Goal: Information Seeking & Learning: Check status

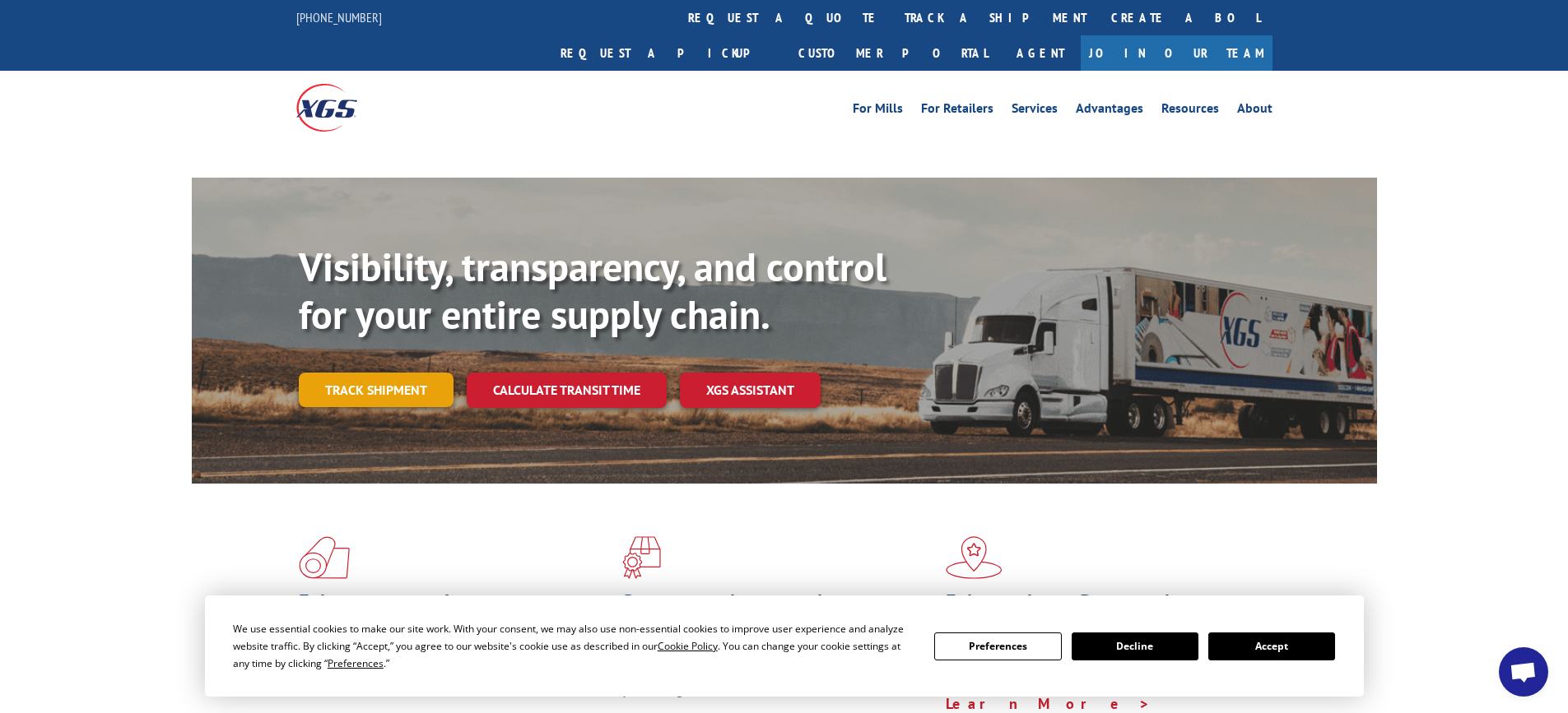
click at [367, 373] on link "Track shipment" at bounding box center [376, 390] width 155 height 35
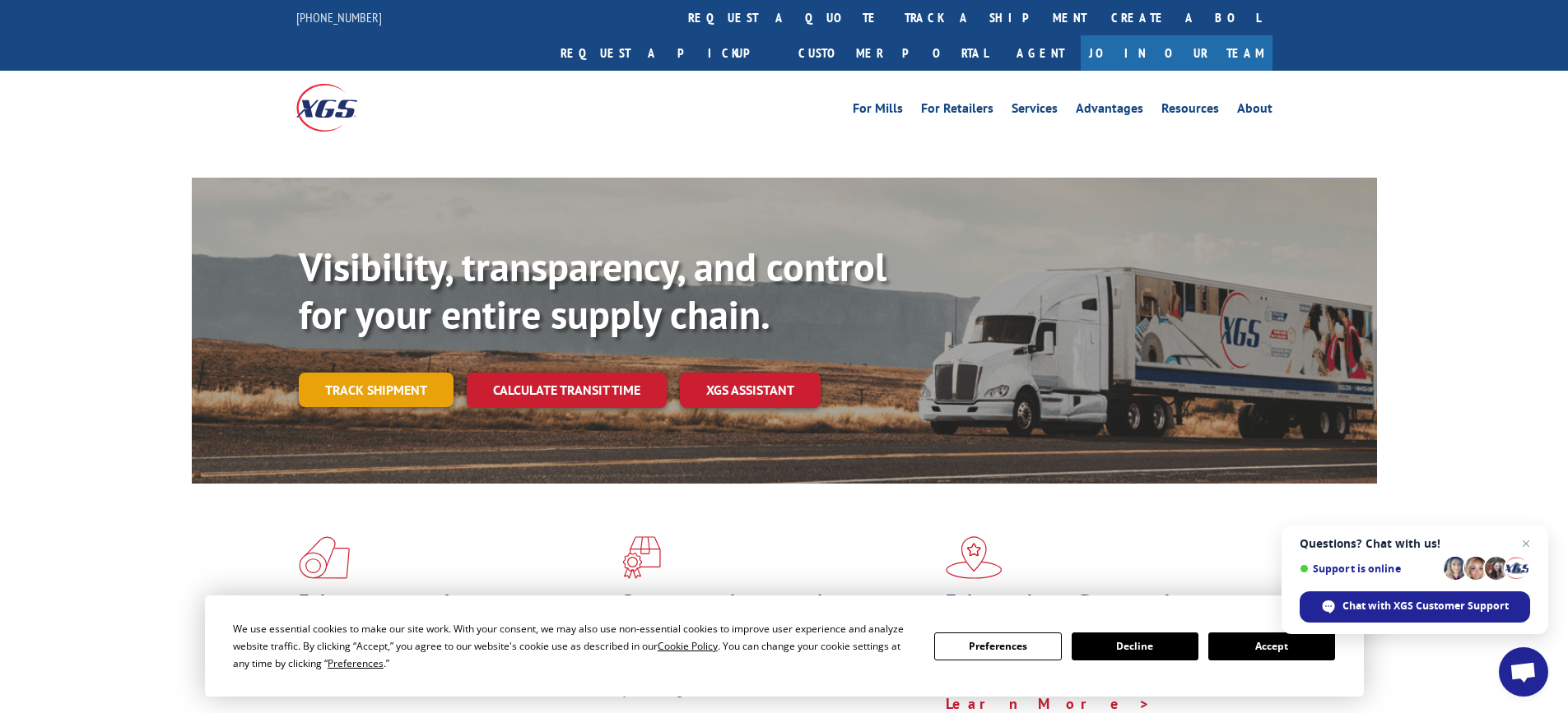
click at [382, 373] on link "Track shipment" at bounding box center [376, 390] width 155 height 35
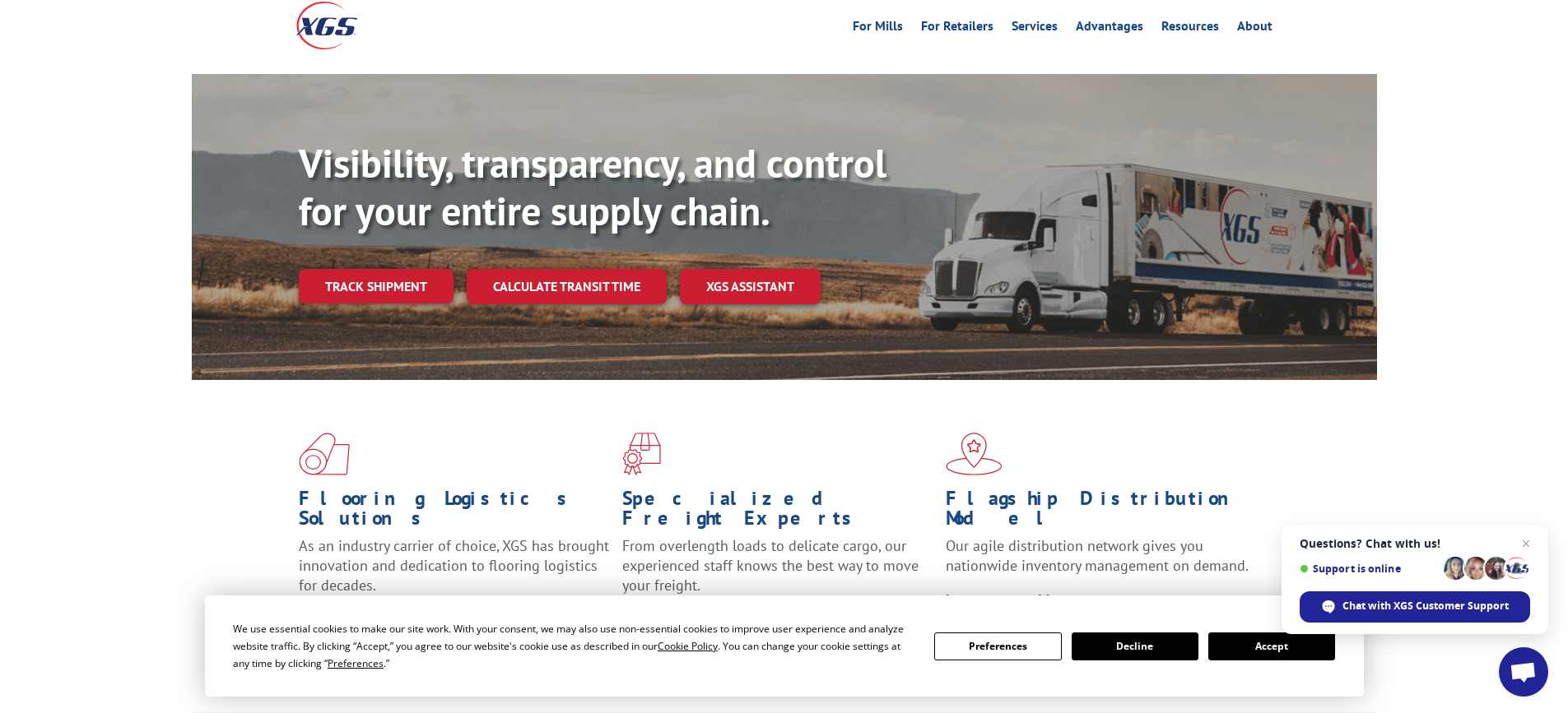
scroll to position [247, 0]
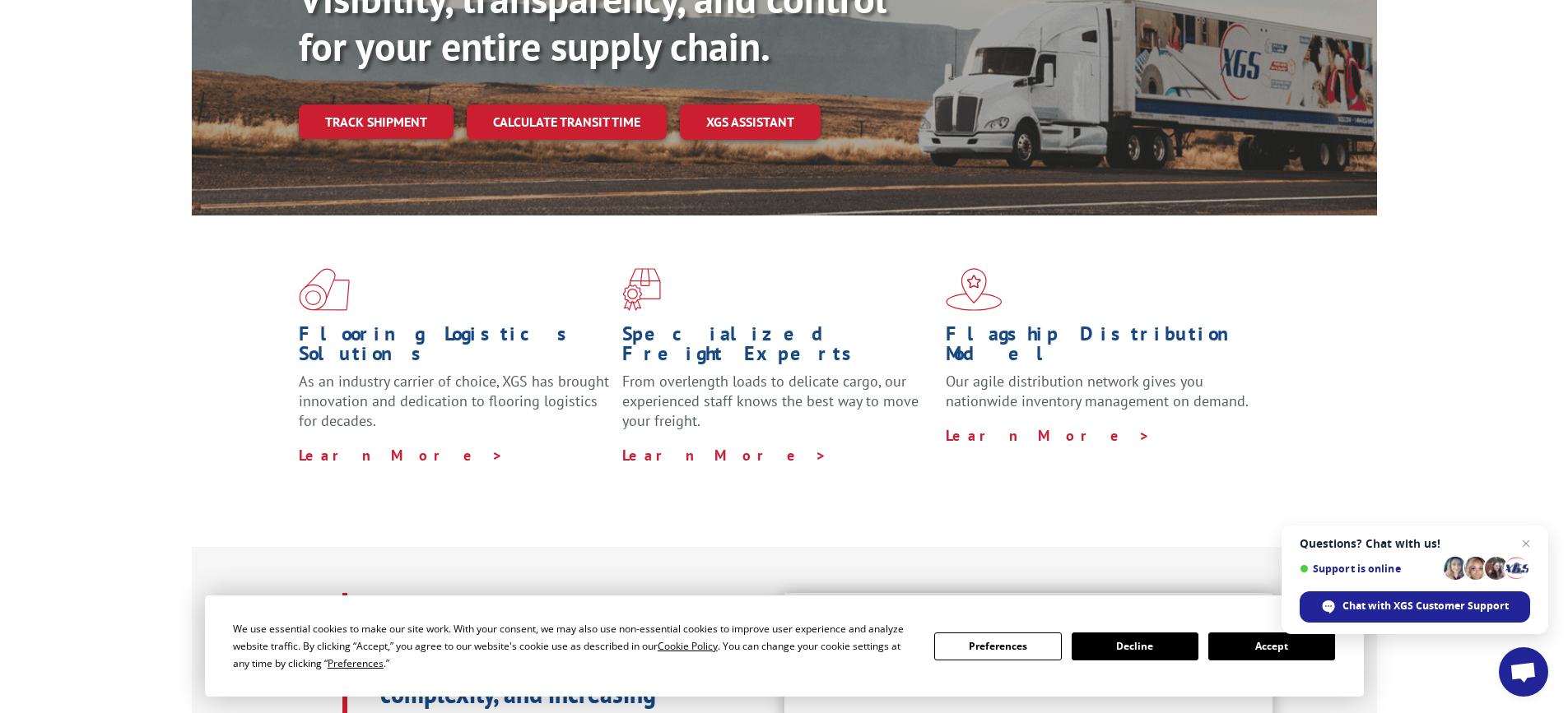
click at [1284, 649] on button "Accept" at bounding box center [1272, 646] width 127 height 28
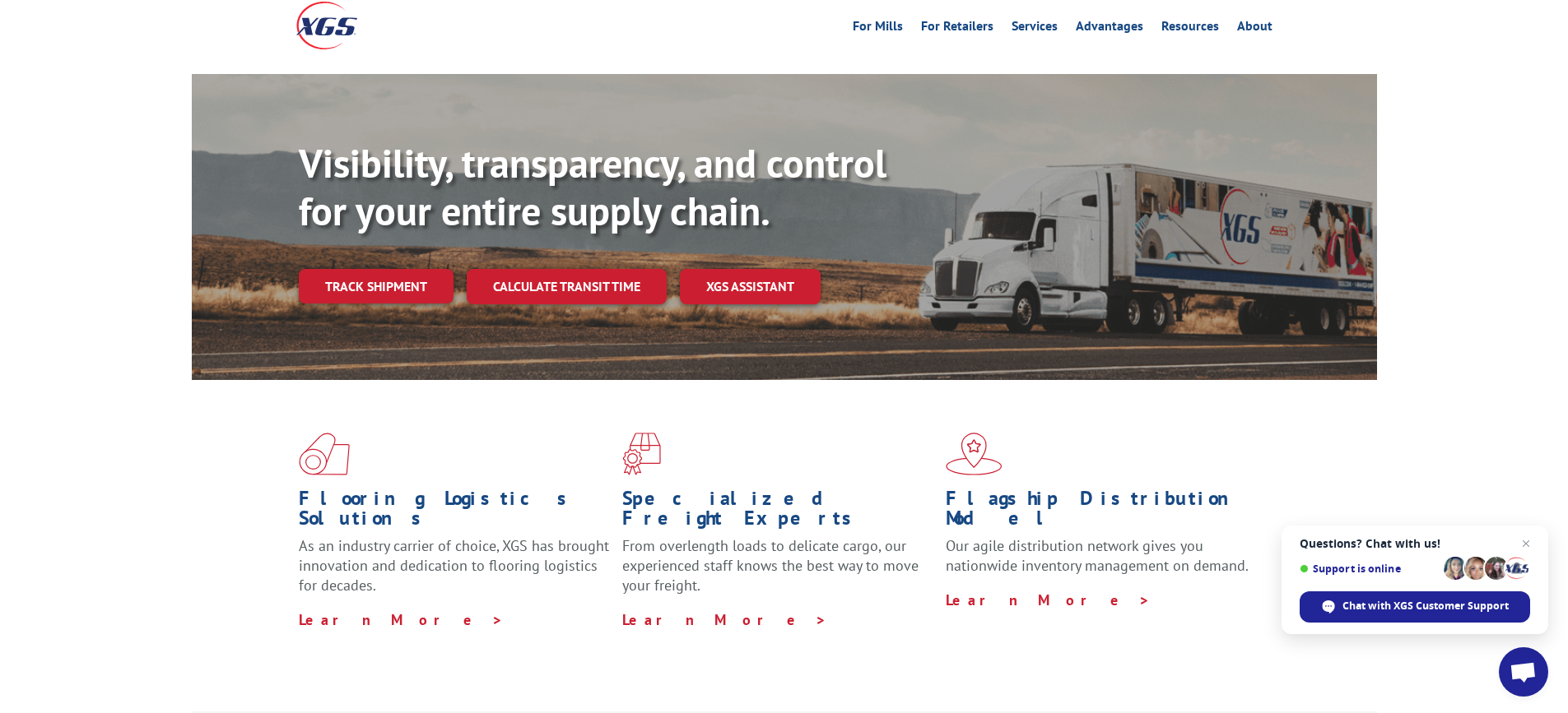
scroll to position [0, 0]
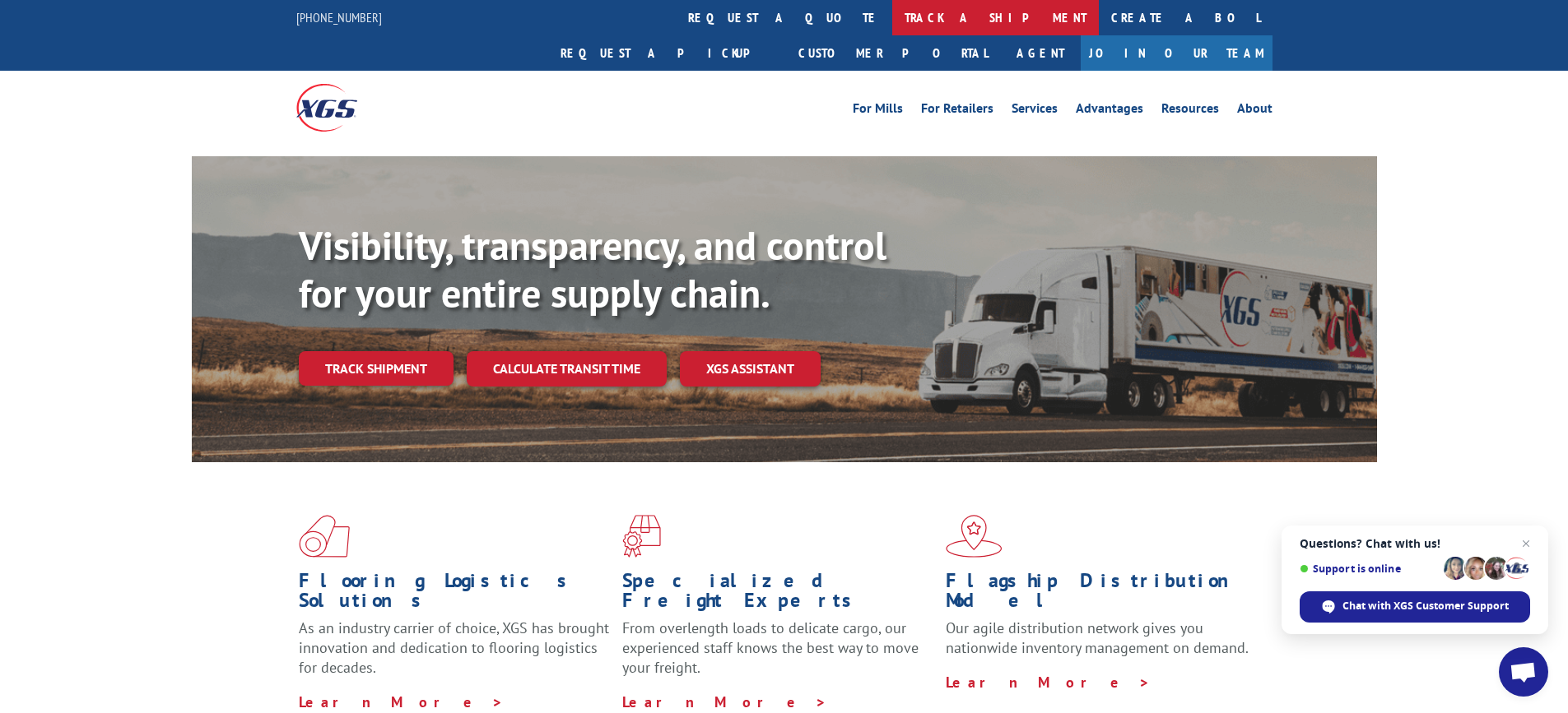
click at [893, 22] on link "track a shipment" at bounding box center [996, 18] width 206 height 35
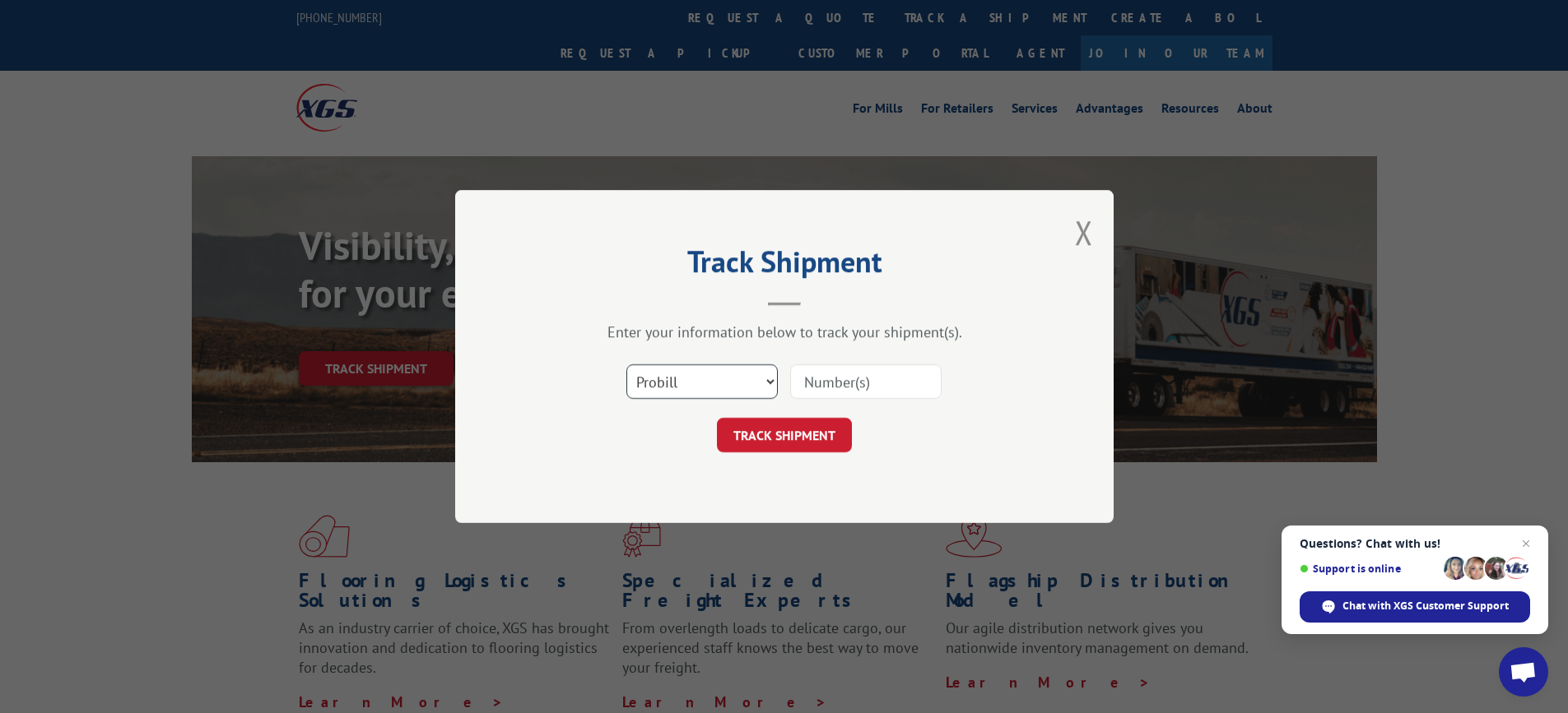
click at [743, 383] on select "Select category... Probill BOL PO" at bounding box center [703, 382] width 152 height 35
select select "bol"
click at [627, 365] on select "Select category... Probill BOL PO" at bounding box center [703, 382] width 152 height 35
click at [819, 387] on input at bounding box center [866, 382] width 152 height 35
drag, startPoint x: 820, startPoint y: 387, endPoint x: 811, endPoint y: 385, distance: 9.2
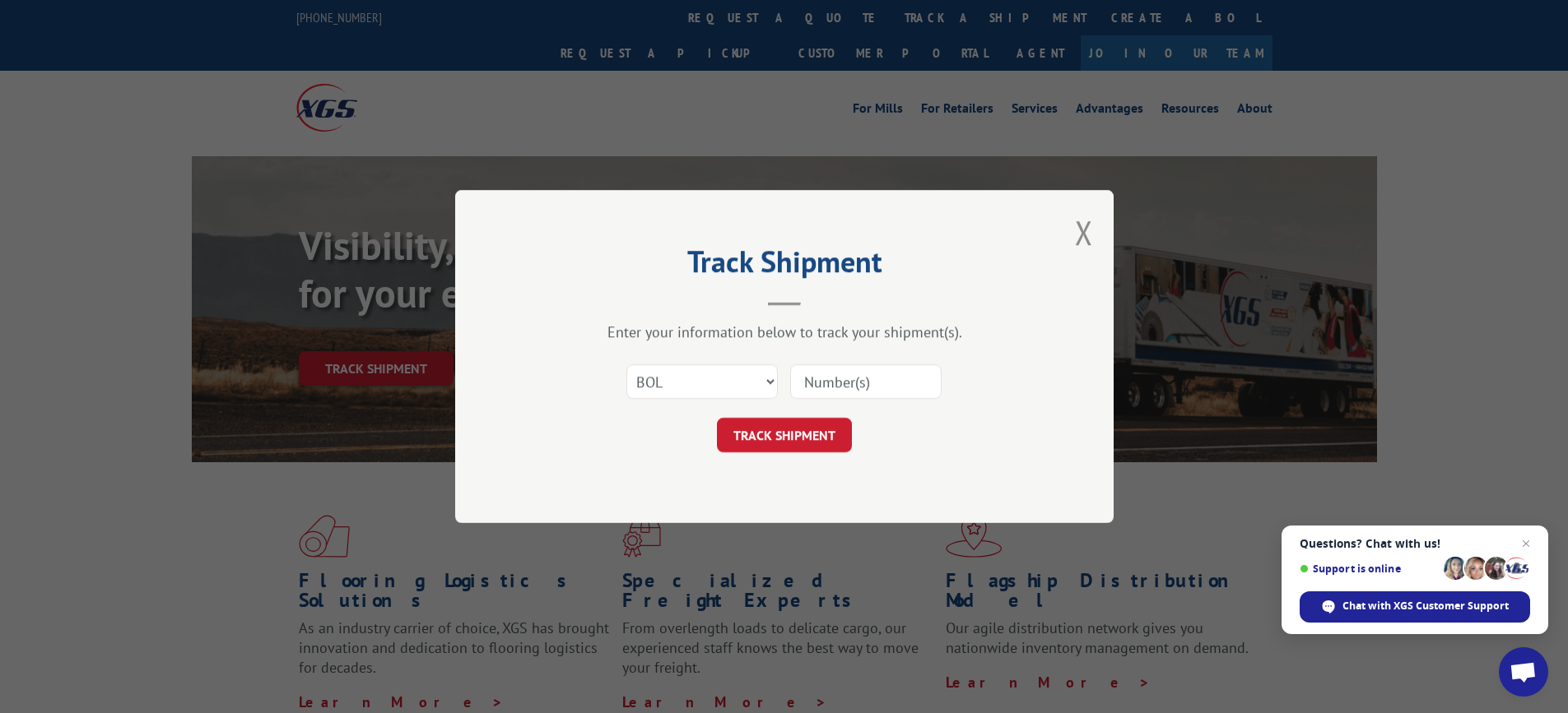
click at [815, 389] on input at bounding box center [866, 382] width 152 height 35
paste input "3394564"
type input "3394564"
click at [796, 440] on button "TRACK SHIPMENT" at bounding box center [784, 436] width 135 height 35
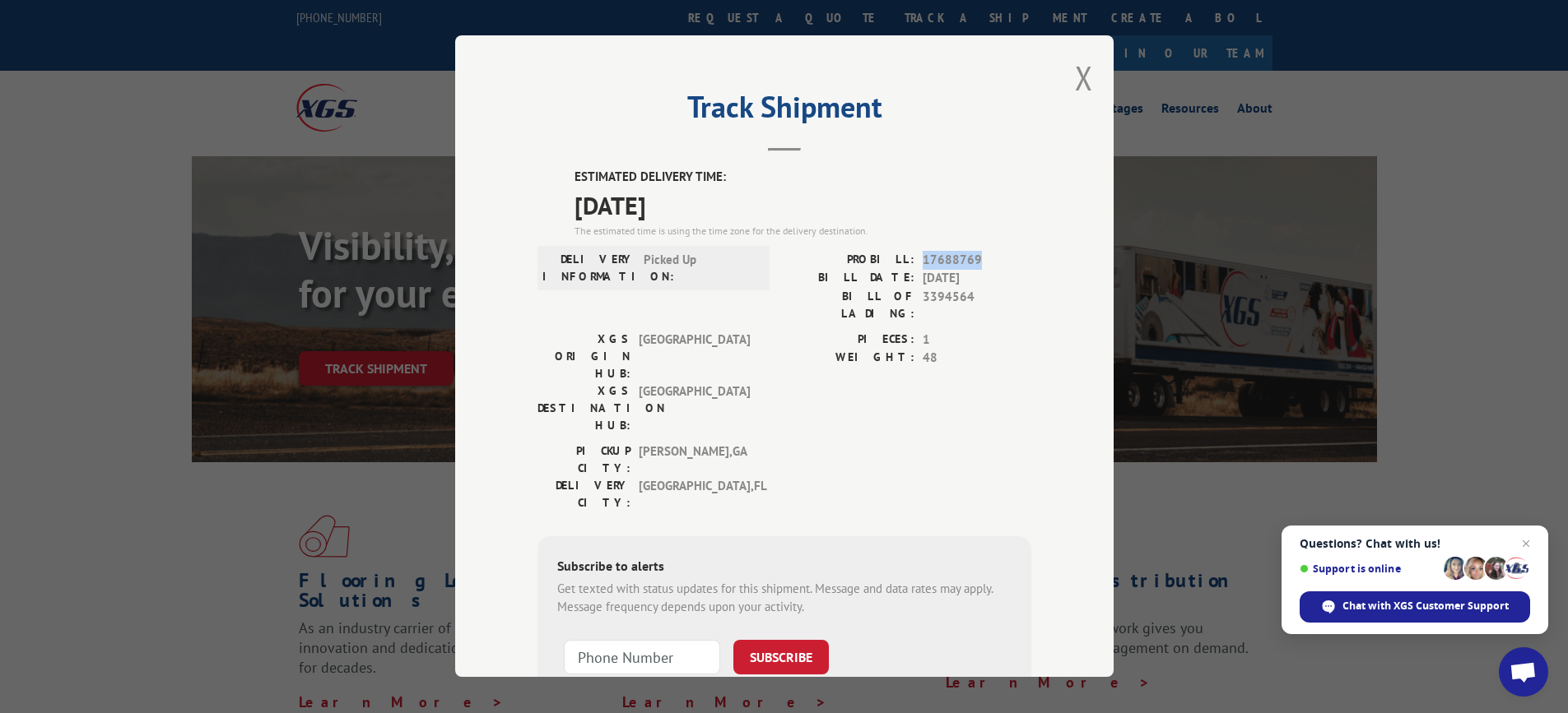
drag, startPoint x: 915, startPoint y: 254, endPoint x: 970, endPoint y: 253, distance: 55.0
click at [980, 256] on div "PROBILL: 17688769" at bounding box center [908, 260] width 247 height 18
copy span "17688769"
click at [1085, 77] on button "Close modal" at bounding box center [1084, 78] width 18 height 44
